Goal: Task Accomplishment & Management: Complete application form

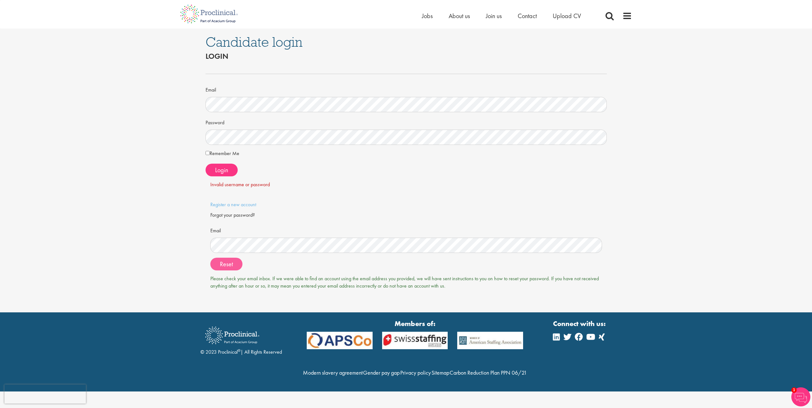
click at [235, 264] on button "Reset" at bounding box center [226, 264] width 32 height 13
click at [198, 254] on div "Candidate login Login Email Password Remember Me" at bounding box center [405, 171] width 821 height 284
click at [222, 266] on span "Reset" at bounding box center [226, 264] width 13 height 8
click at [293, 194] on span at bounding box center [405, 192] width 401 height 6
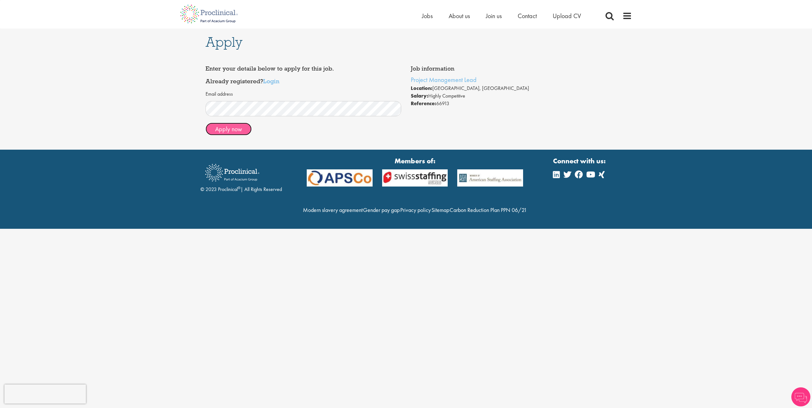
click at [222, 129] on button "Apply now" at bounding box center [228, 129] width 46 height 13
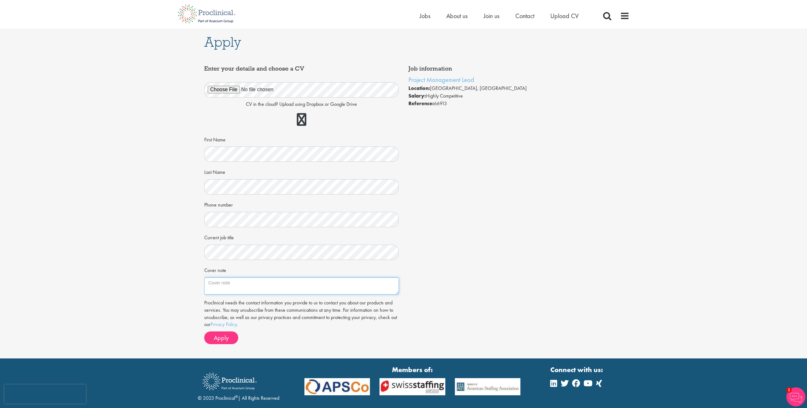
click at [225, 280] on textarea "Cover note" at bounding box center [301, 286] width 195 height 17
click at [488, 279] on div "Job information Project Management Lead Location: Zürich, Switzerland Salary: H…" at bounding box center [403, 205] width 408 height 287
